Goal: Register for event/course

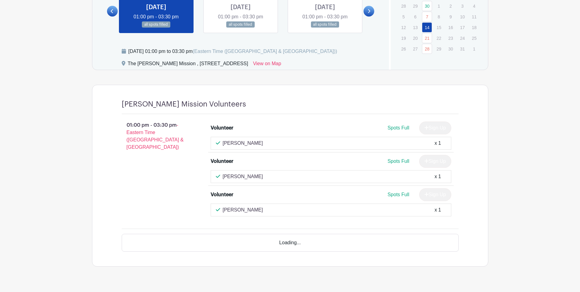
scroll to position [387, 0]
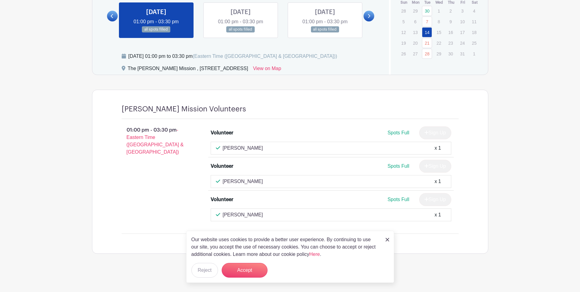
click at [385, 240] on div "Our website uses cookies to provide a better user experience. By continuing to …" at bounding box center [290, 257] width 208 height 52
click at [386, 239] on img at bounding box center [388, 240] width 4 height 4
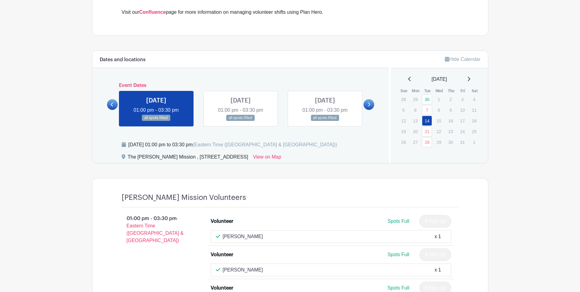
scroll to position [295, 0]
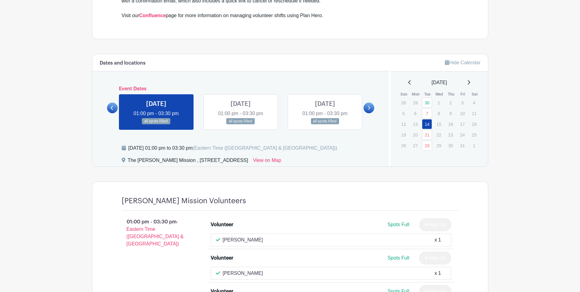
click at [241, 124] on link at bounding box center [241, 124] width 0 height 0
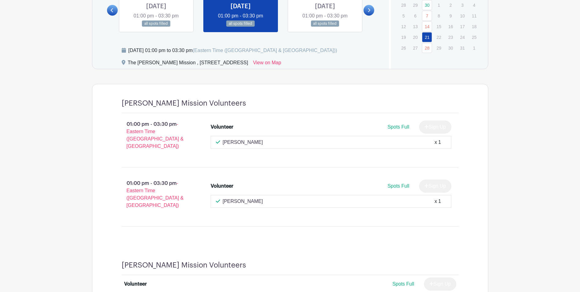
scroll to position [387, 0]
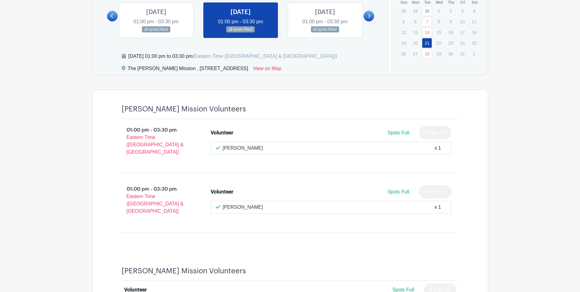
click at [325, 33] on link at bounding box center [325, 33] width 0 height 0
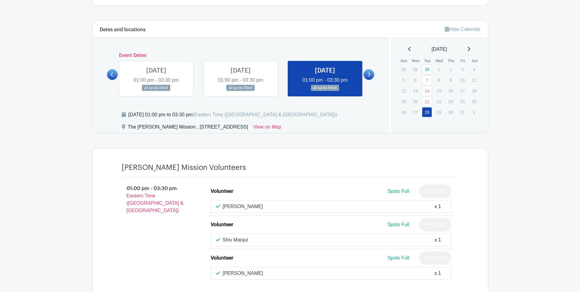
scroll to position [295, 0]
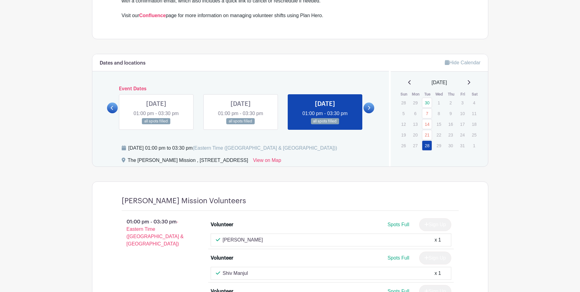
click at [369, 106] on icon at bounding box center [369, 108] width 2 height 4
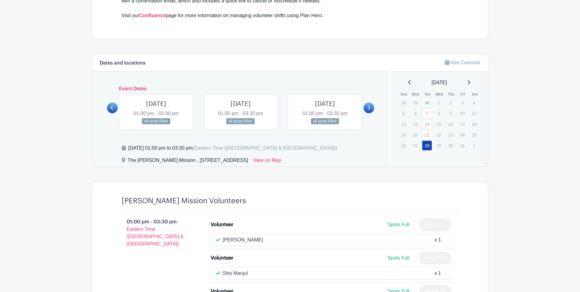
click at [156, 124] on link at bounding box center [156, 124] width 0 height 0
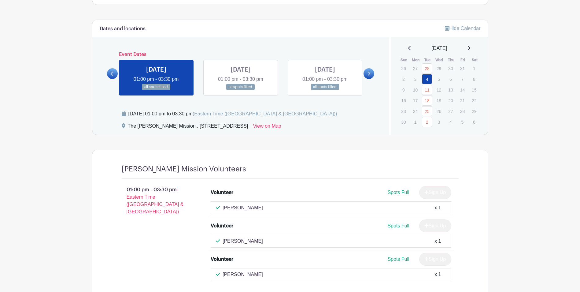
scroll to position [326, 0]
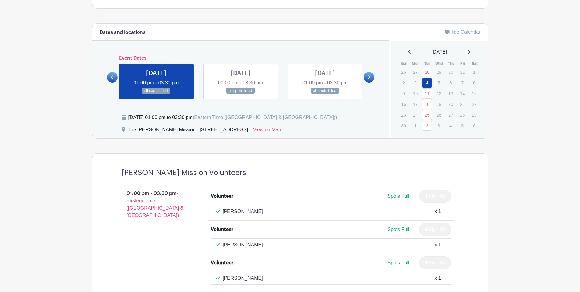
click at [241, 94] on link at bounding box center [241, 94] width 0 height 0
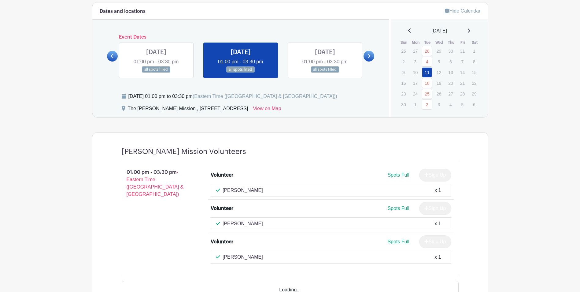
scroll to position [357, 0]
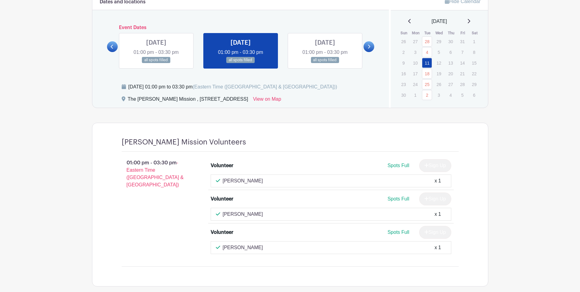
click at [325, 63] on link at bounding box center [325, 63] width 0 height 0
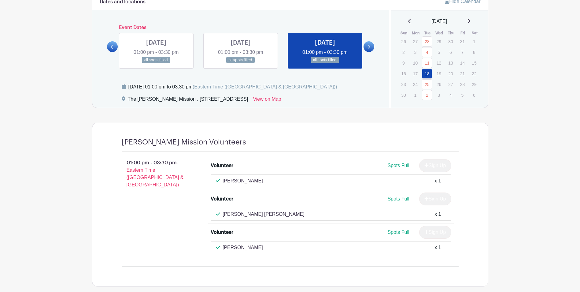
click at [370, 44] on icon at bounding box center [369, 46] width 3 height 5
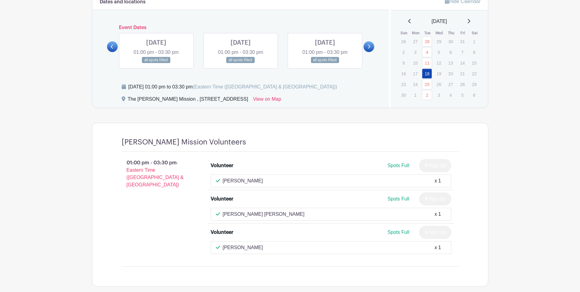
click at [156, 63] on link at bounding box center [156, 63] width 0 height 0
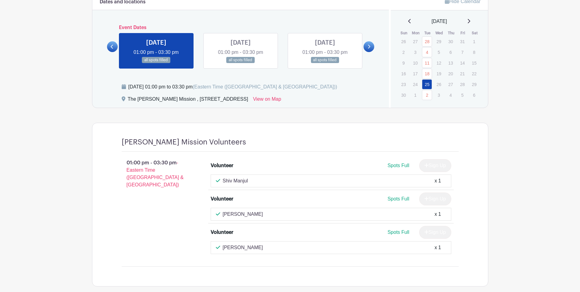
click at [241, 63] on link at bounding box center [241, 63] width 0 height 0
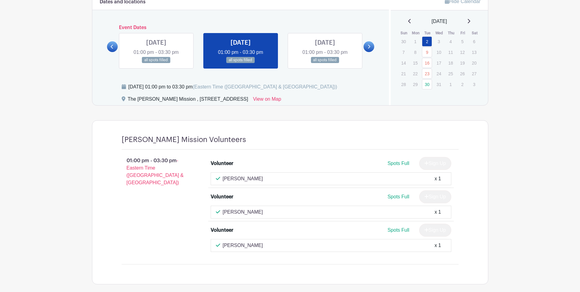
click at [325, 63] on link at bounding box center [325, 63] width 0 height 0
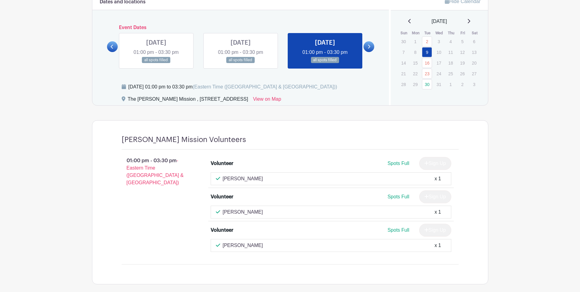
click at [371, 47] on link at bounding box center [369, 46] width 11 height 11
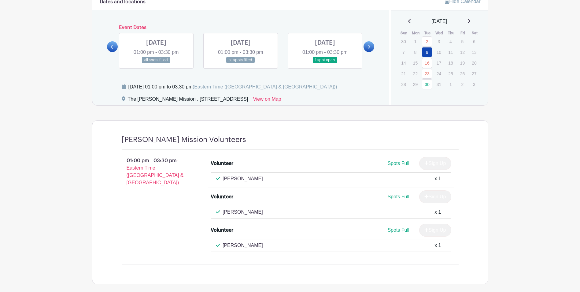
click at [156, 63] on link at bounding box center [156, 63] width 0 height 0
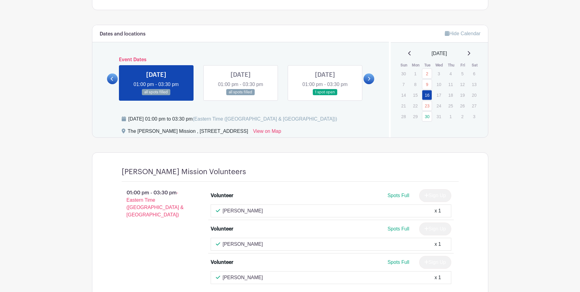
scroll to position [357, 0]
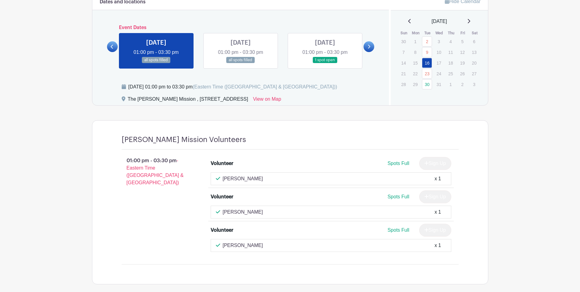
click at [241, 63] on link at bounding box center [241, 63] width 0 height 0
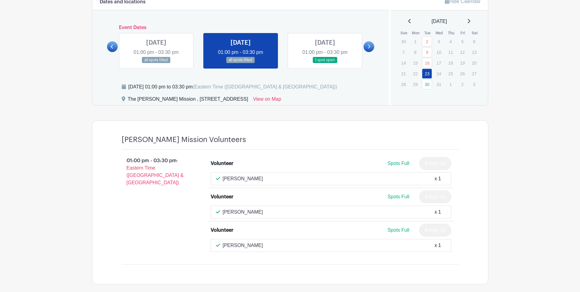
click at [325, 63] on link at bounding box center [325, 63] width 0 height 0
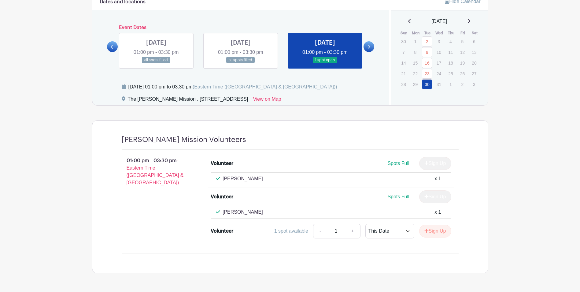
click at [112, 47] on icon at bounding box center [112, 47] width 2 height 4
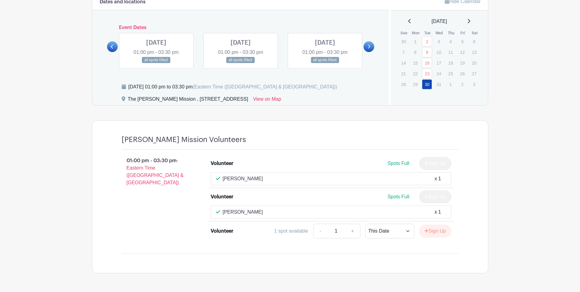
click at [156, 63] on link at bounding box center [156, 63] width 0 height 0
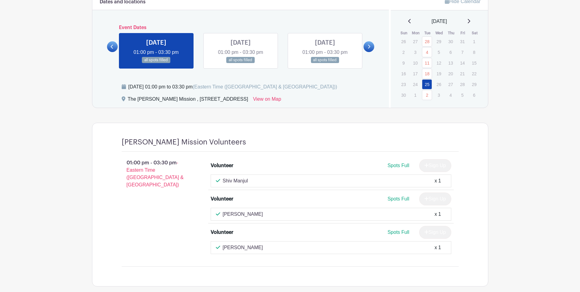
click at [112, 49] on icon at bounding box center [112, 46] width 3 height 5
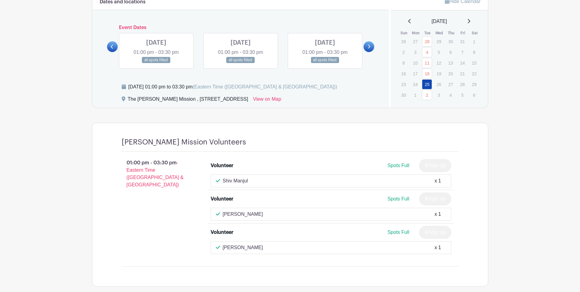
click at [325, 63] on link at bounding box center [325, 63] width 0 height 0
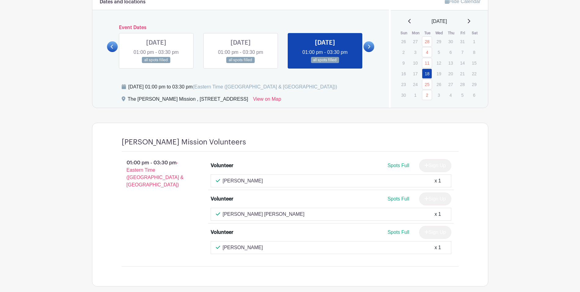
click at [241, 63] on link at bounding box center [241, 63] width 0 height 0
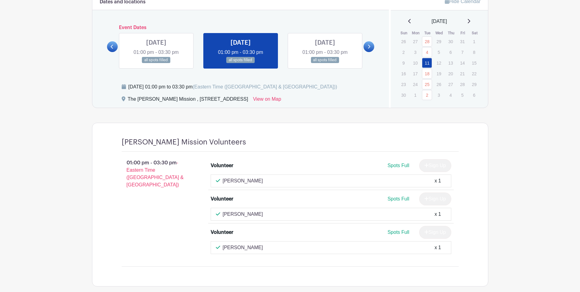
click at [156, 63] on link at bounding box center [156, 63] width 0 height 0
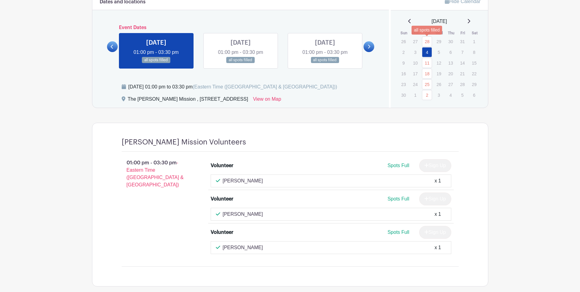
click at [425, 40] on link "28" at bounding box center [427, 41] width 10 height 10
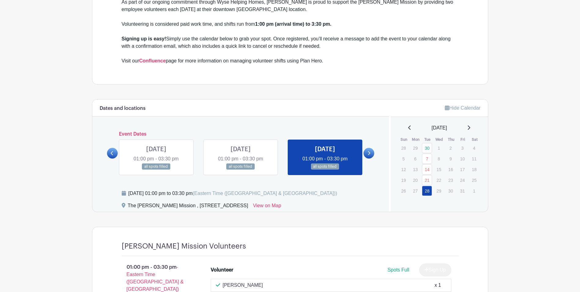
scroll to position [326, 0]
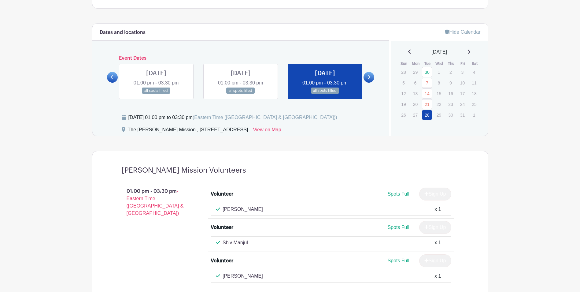
click at [112, 77] on icon at bounding box center [112, 77] width 2 height 4
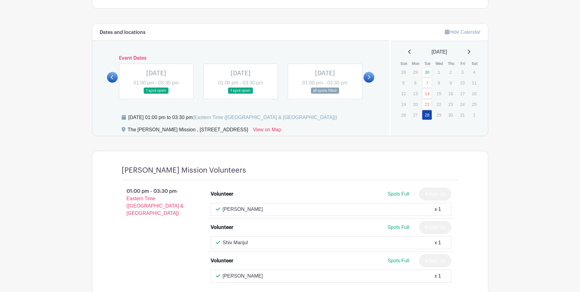
click at [156, 94] on link at bounding box center [156, 94] width 0 height 0
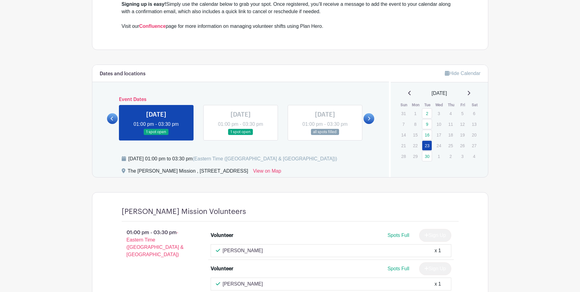
scroll to position [284, 0]
click at [369, 121] on icon at bounding box center [369, 119] width 3 height 5
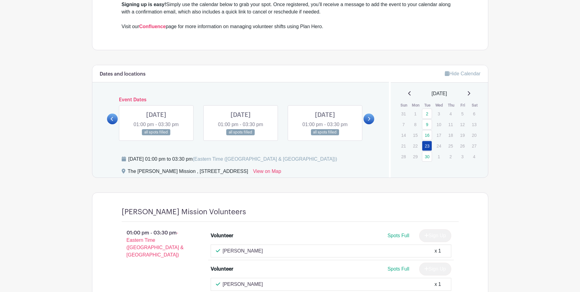
click at [241, 135] on link at bounding box center [241, 135] width 0 height 0
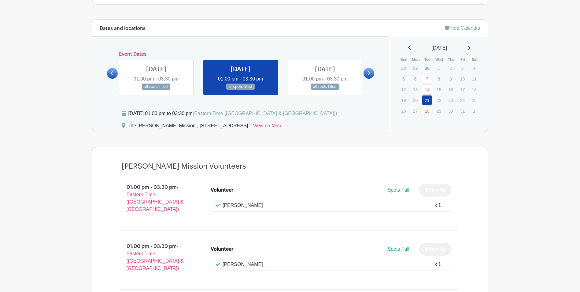
scroll to position [298, 0]
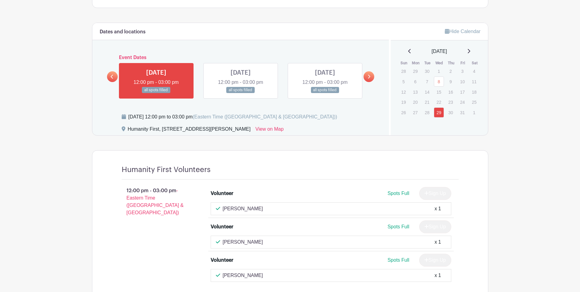
scroll to position [364, 0]
click at [241, 94] on link at bounding box center [241, 94] width 0 height 0
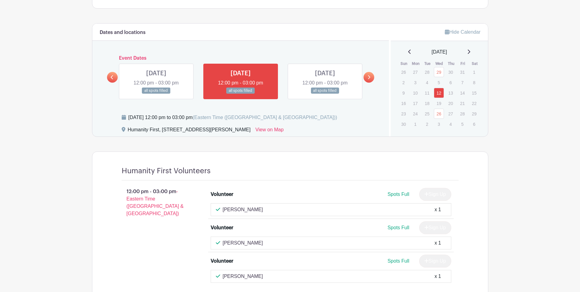
click at [325, 94] on link at bounding box center [325, 94] width 0 height 0
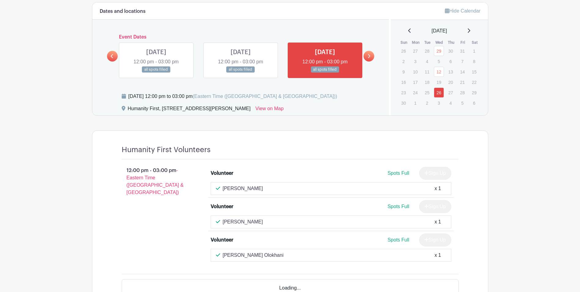
scroll to position [395, 0]
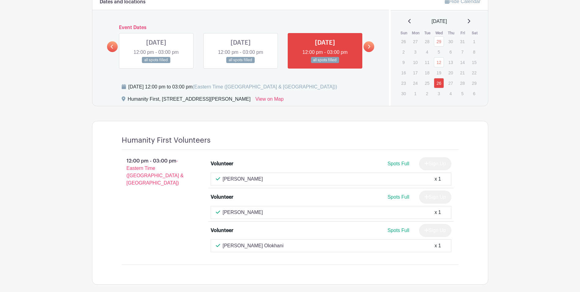
click at [371, 45] on link at bounding box center [369, 46] width 11 height 11
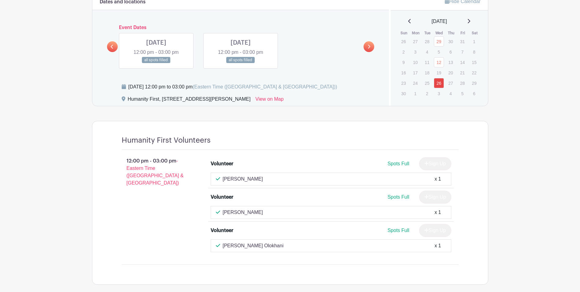
click at [156, 63] on link at bounding box center [156, 63] width 0 height 0
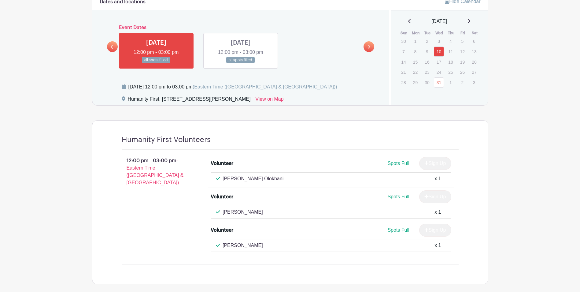
click at [113, 45] on icon at bounding box center [112, 46] width 3 height 5
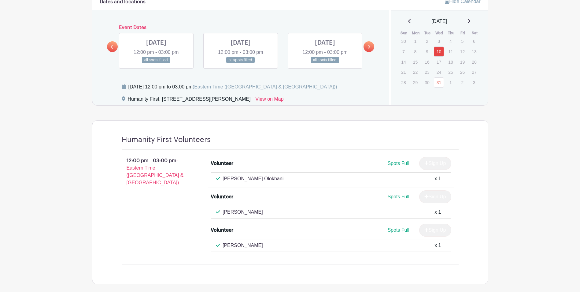
click at [325, 63] on link at bounding box center [325, 63] width 0 height 0
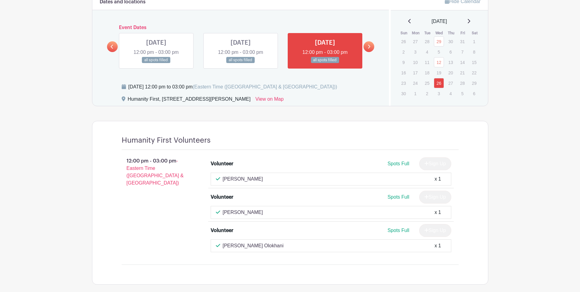
click at [113, 48] on icon at bounding box center [112, 46] width 3 height 5
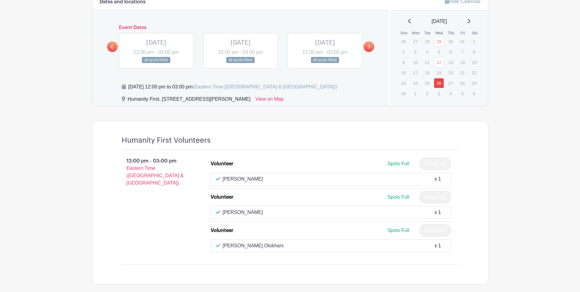
click at [111, 48] on icon at bounding box center [112, 46] width 3 height 5
click at [373, 47] on link at bounding box center [369, 46] width 11 height 11
click at [371, 46] on link at bounding box center [369, 46] width 11 height 11
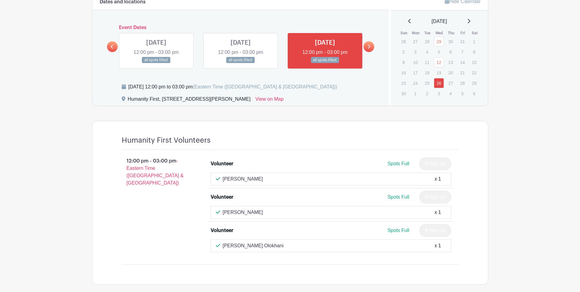
click at [106, 44] on div "Dates and locations Event Dates WED Aug 27, 2025 12:00 pm - 03:00 pm all spots …" at bounding box center [240, 49] width 297 height 113
click at [108, 47] on link at bounding box center [112, 46] width 11 height 11
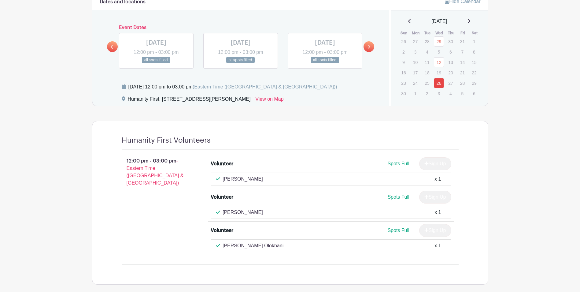
click at [325, 63] on link at bounding box center [325, 63] width 0 height 0
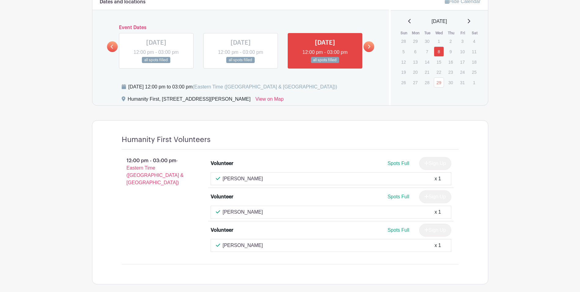
click at [371, 46] on link at bounding box center [369, 46] width 11 height 11
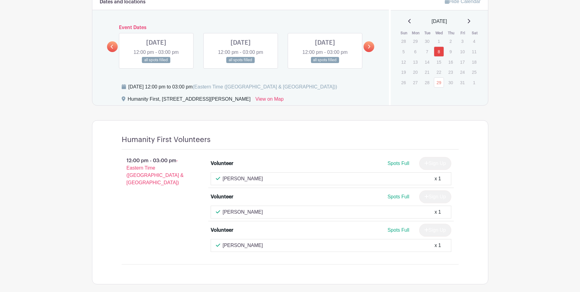
click at [156, 63] on link at bounding box center [156, 63] width 0 height 0
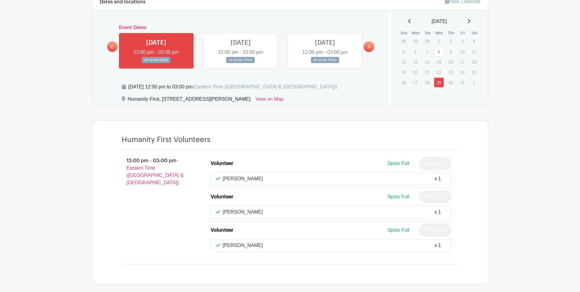
drag, startPoint x: 238, startPoint y: 47, endPoint x: 244, endPoint y: 47, distance: 6.1
click at [241, 63] on link at bounding box center [241, 63] width 0 height 0
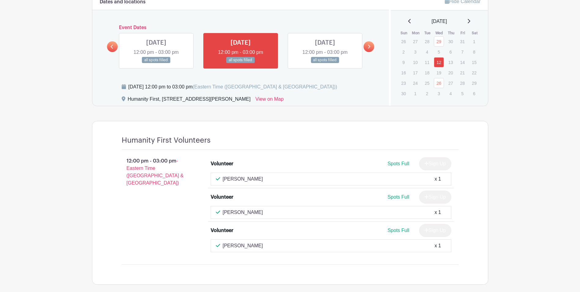
click at [325, 63] on link at bounding box center [325, 63] width 0 height 0
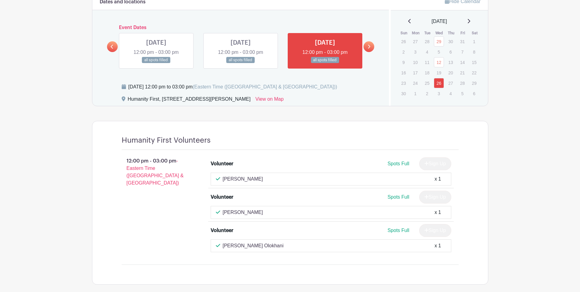
click at [366, 47] on link at bounding box center [369, 46] width 11 height 11
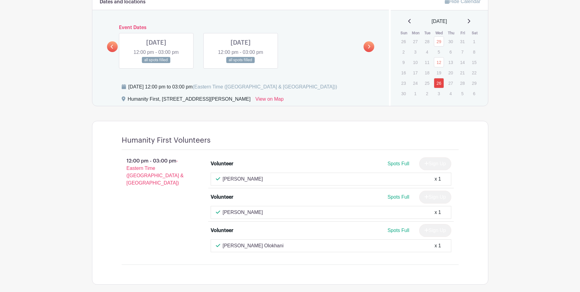
click at [156, 63] on link at bounding box center [156, 63] width 0 height 0
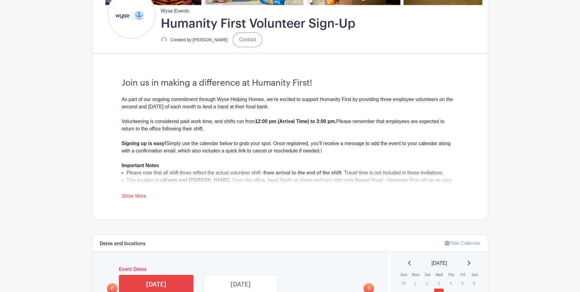
scroll to position [306, 0]
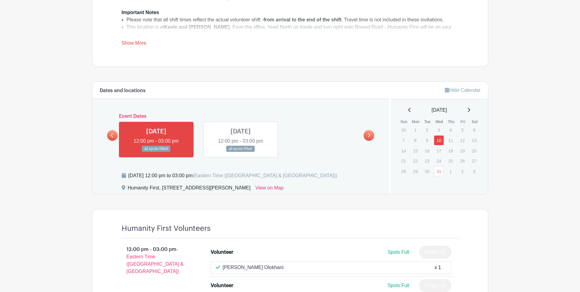
click at [470, 110] on icon at bounding box center [468, 109] width 3 height 5
click at [369, 135] on icon at bounding box center [369, 135] width 2 height 4
click at [368, 135] on icon at bounding box center [369, 135] width 3 height 5
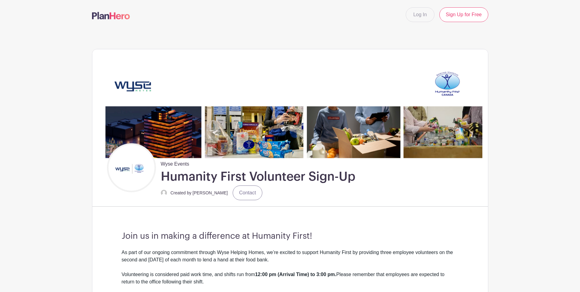
click at [2, 2] on nav "Log In Sign Up for Free" at bounding box center [290, 14] width 580 height 29
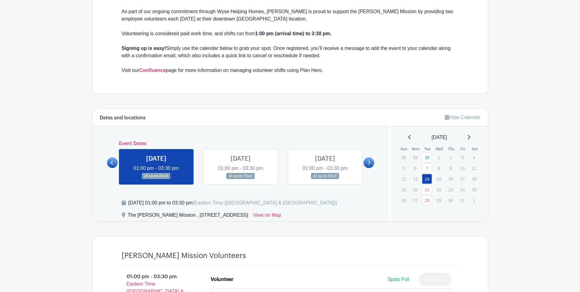
scroll to position [275, 0]
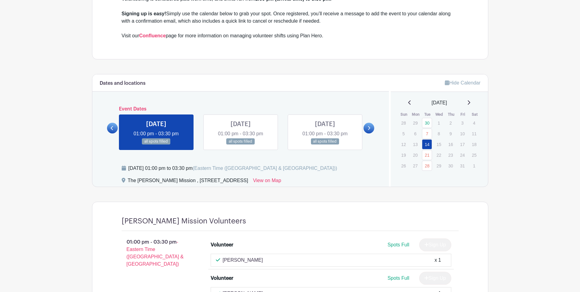
click at [370, 124] on link at bounding box center [369, 128] width 11 height 11
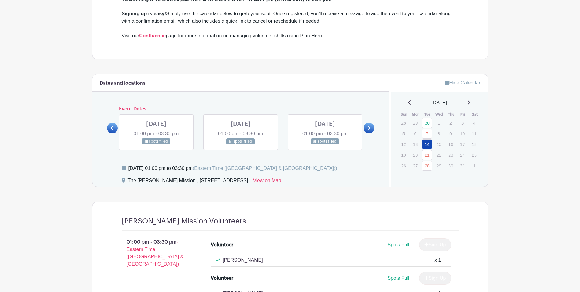
click at [370, 125] on link at bounding box center [369, 128] width 11 height 11
click at [325, 145] on link at bounding box center [325, 145] width 0 height 0
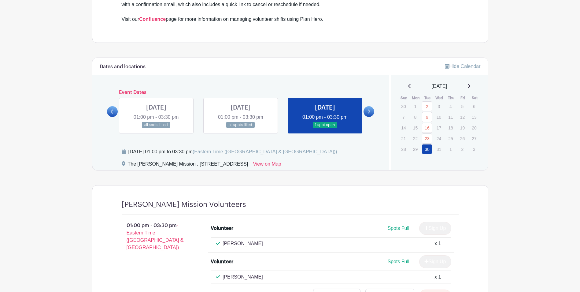
scroll to position [284, 0]
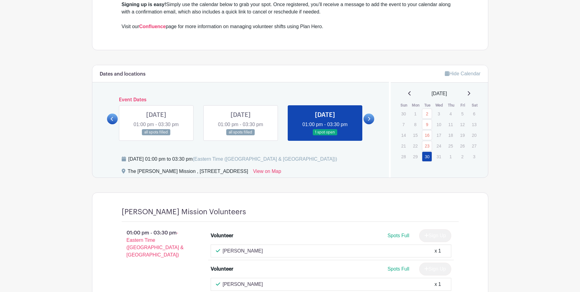
click at [470, 92] on icon at bounding box center [468, 93] width 3 height 5
click at [428, 130] on p "13" at bounding box center [427, 133] width 10 height 9
click at [428, 133] on p "13" at bounding box center [427, 133] width 10 height 9
click at [428, 143] on p "20" at bounding box center [427, 143] width 10 height 9
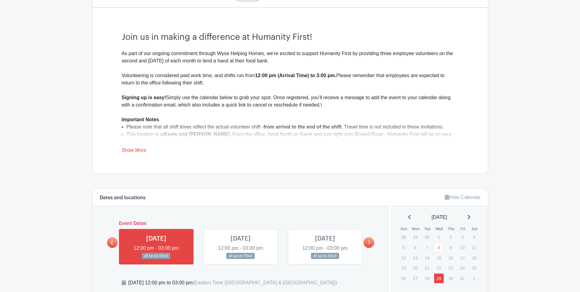
scroll to position [275, 0]
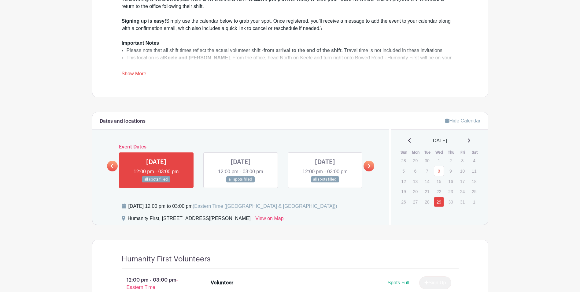
click at [140, 72] on link "Show More" at bounding box center [134, 75] width 25 height 8
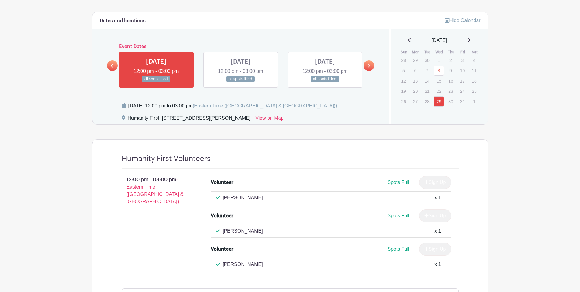
scroll to position [398, 0]
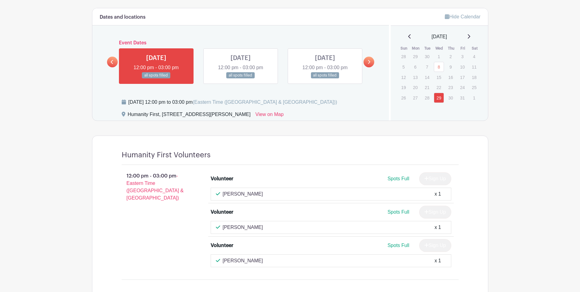
click at [241, 79] on link at bounding box center [241, 79] width 0 height 0
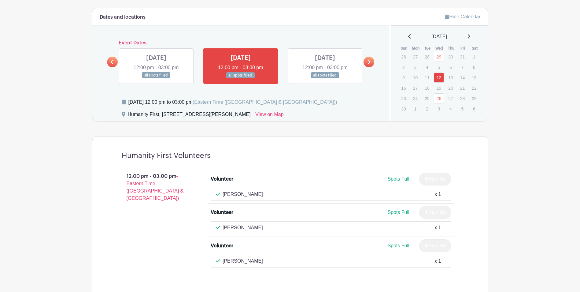
click at [325, 79] on link at bounding box center [325, 79] width 0 height 0
